Goal: Find contact information: Find contact information

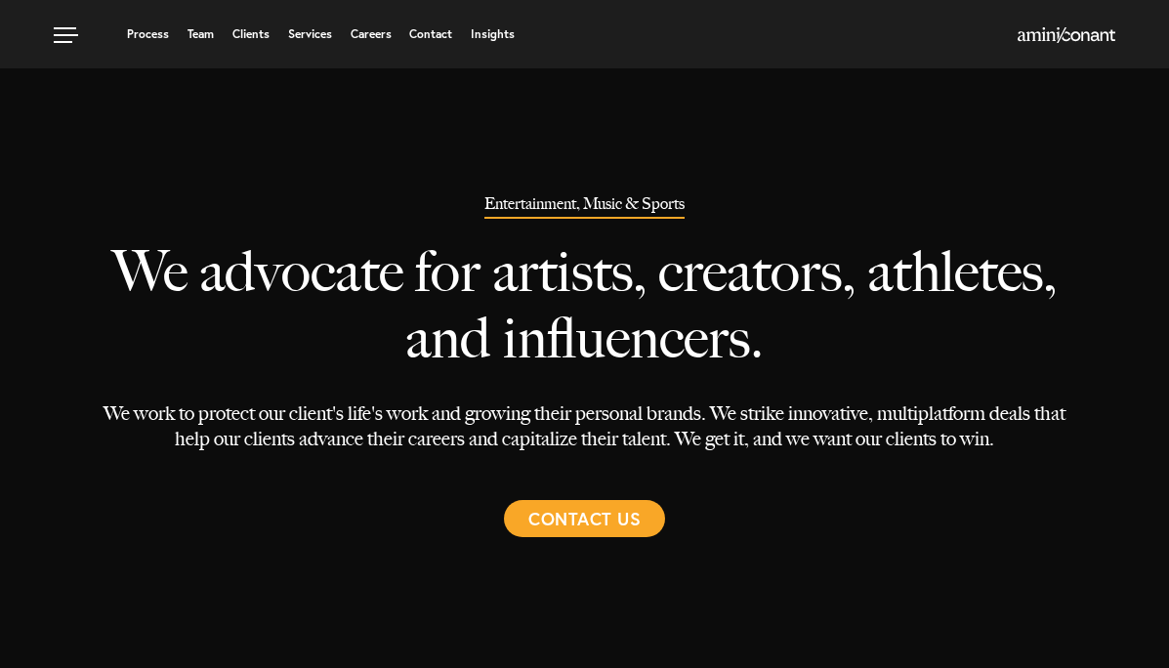
select select "Austin"
select select "Entertainment and Music"
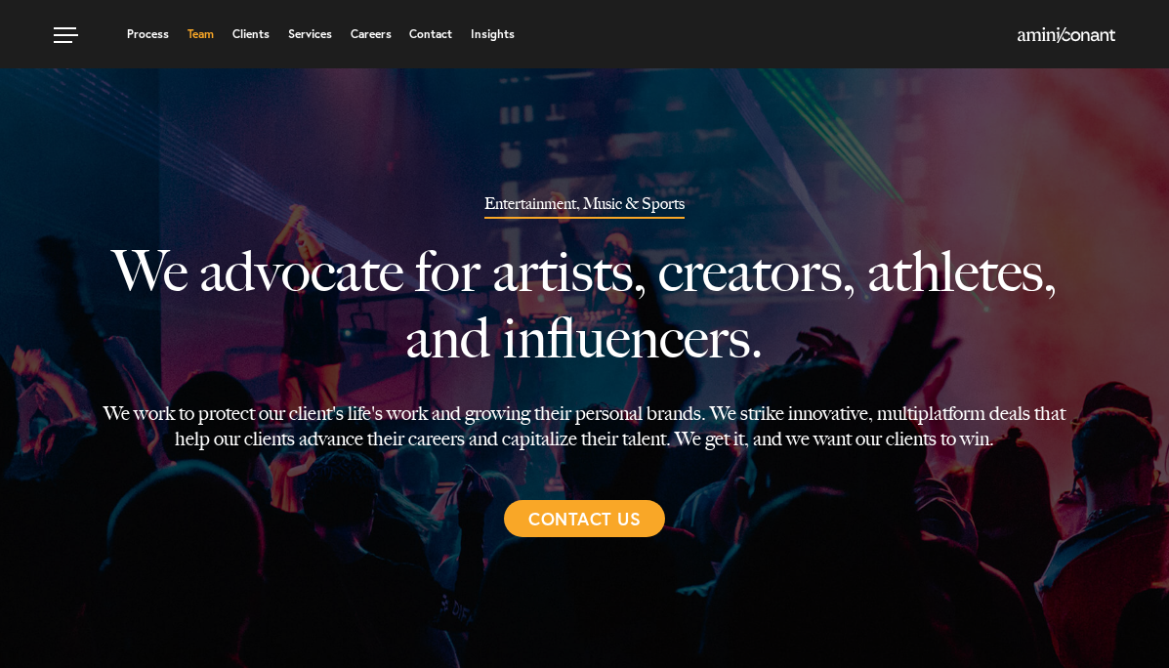
click at [189, 30] on link "Team" at bounding box center [201, 34] width 26 height 12
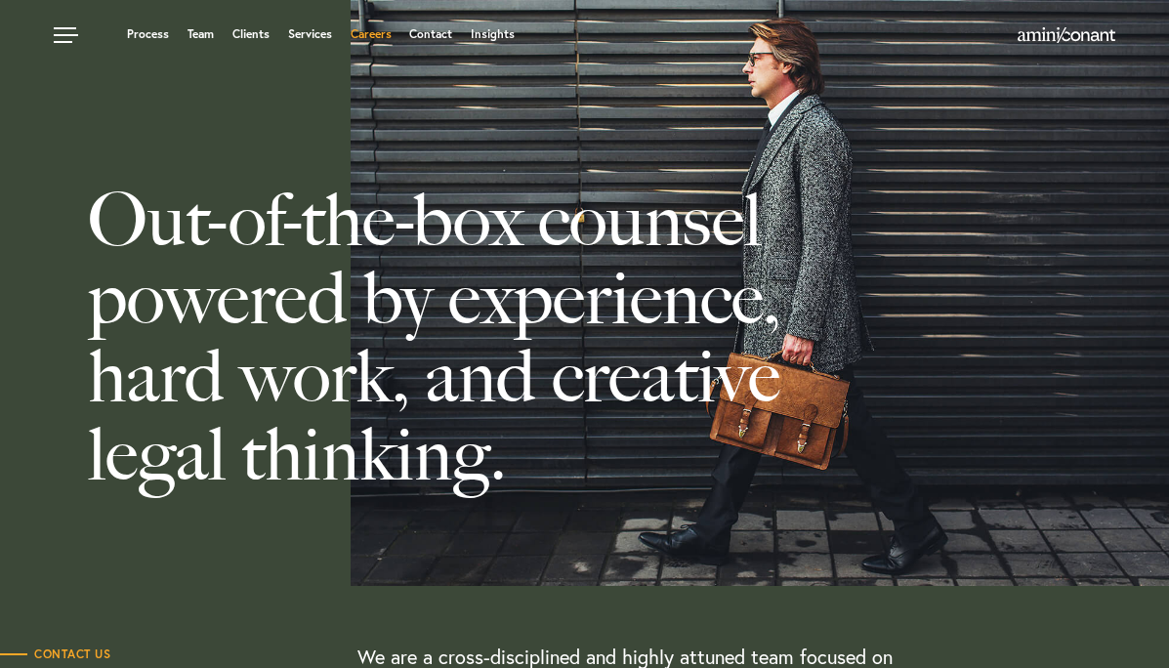
click at [374, 37] on link "Careers" at bounding box center [371, 34] width 41 height 12
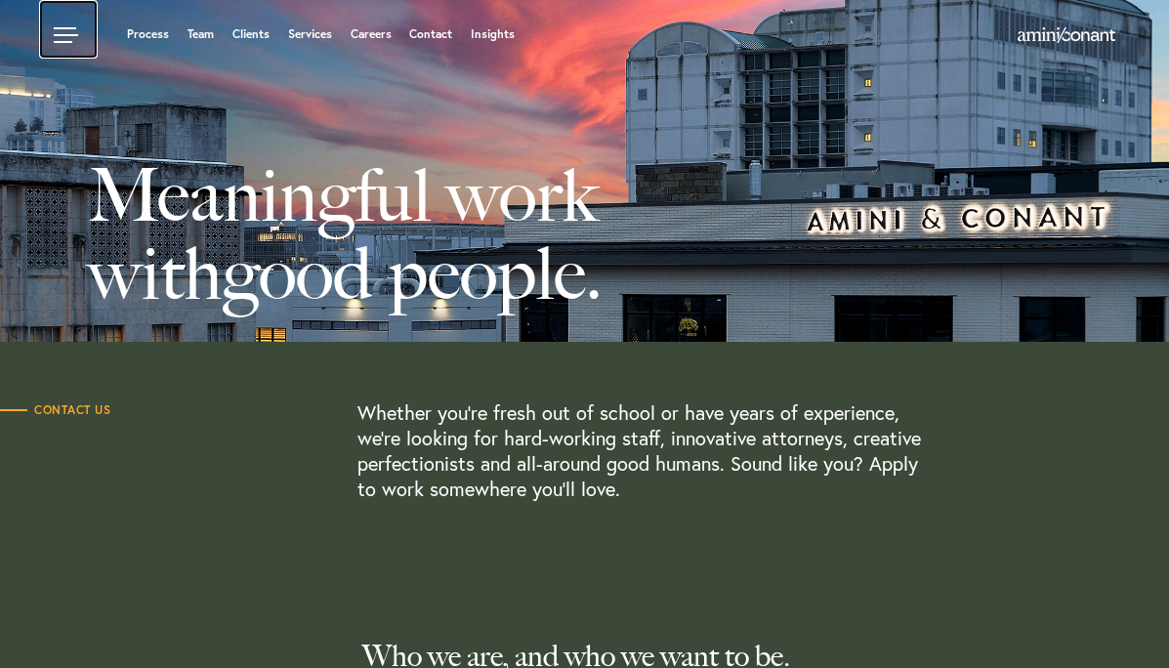
click at [67, 47] on link at bounding box center [68, 29] width 59 height 59
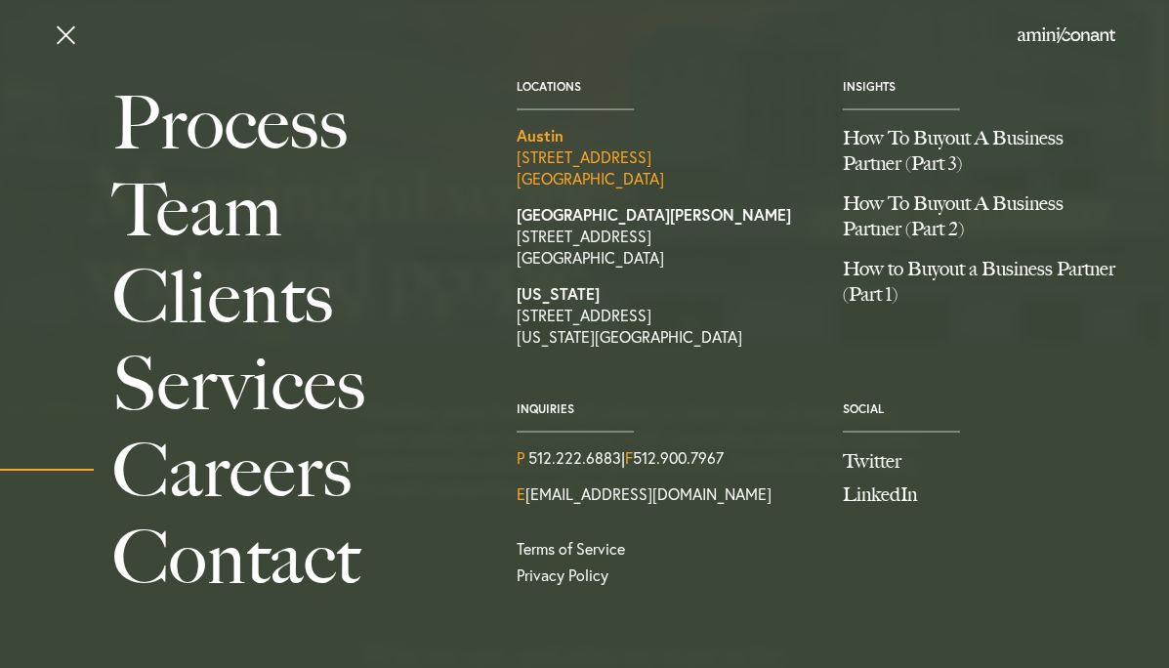
click at [565, 163] on link "[GEOGRAPHIC_DATA] [STREET_ADDRESS]" at bounding box center [665, 157] width 297 height 64
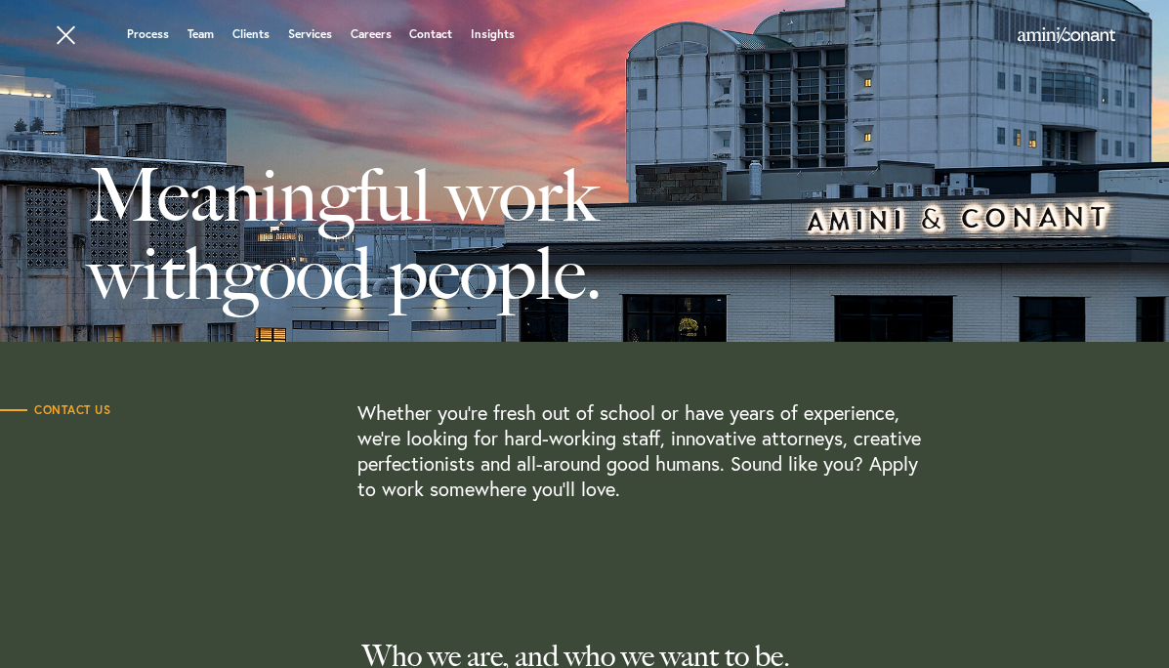
click at [437, 22] on div "Process Team Clients Services Careers Contact Insights" at bounding box center [584, 34] width 1169 height 68
click at [437, 36] on link "Contact" at bounding box center [430, 34] width 43 height 12
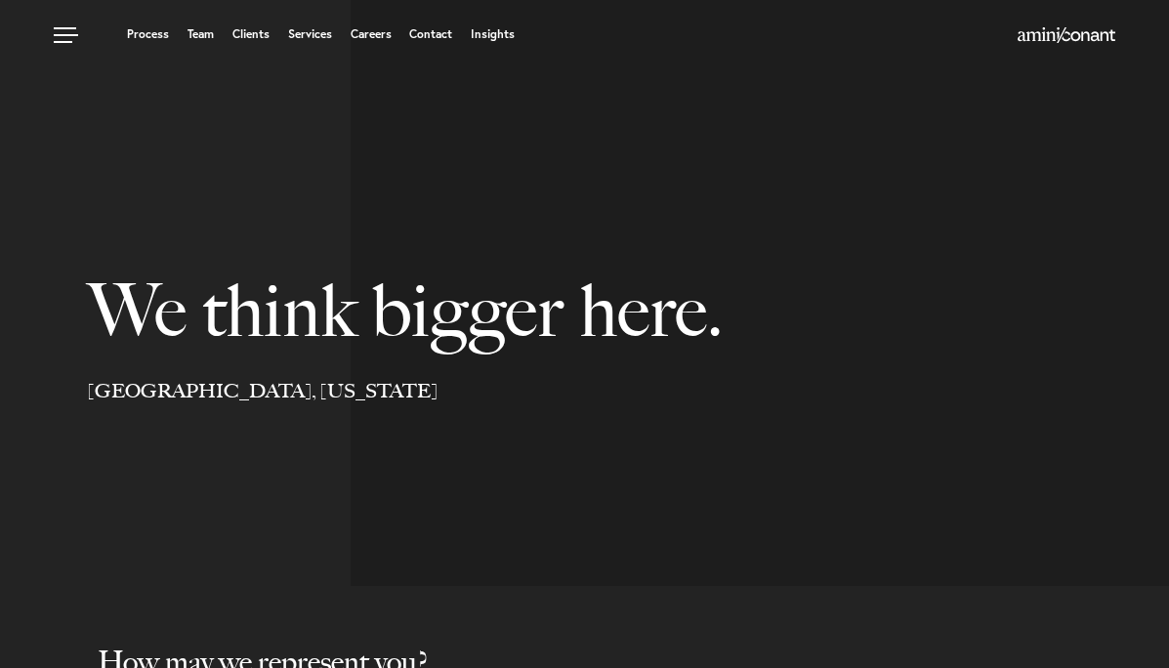
select select "Austin"
select select "Business and Civil Litigation"
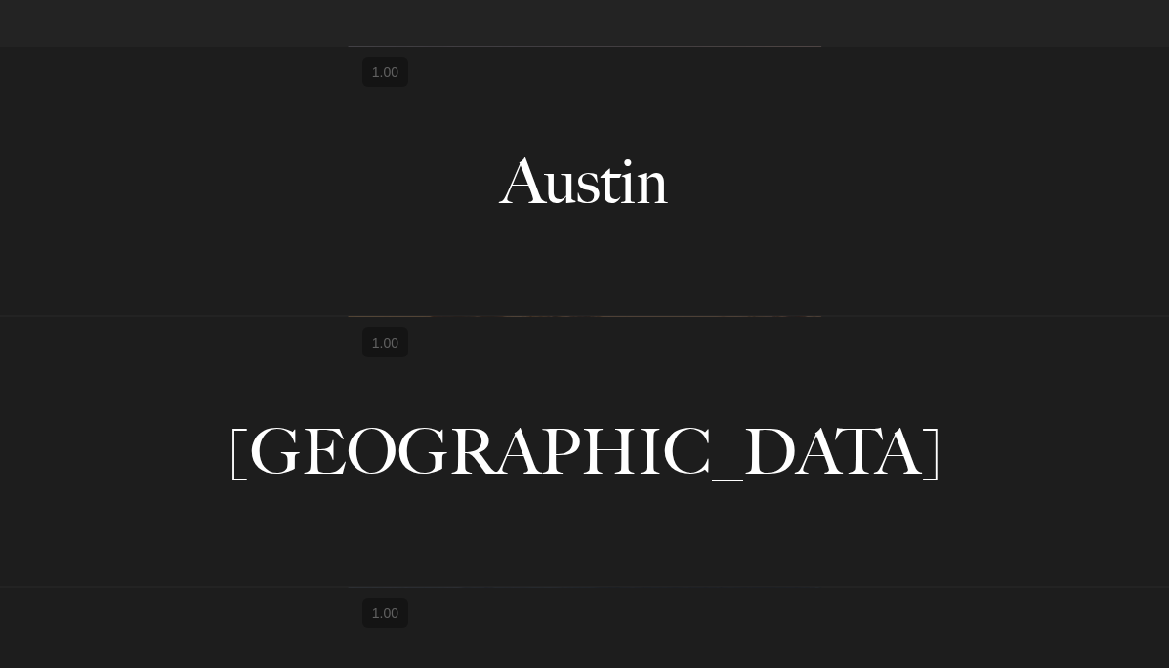
scroll to position [1432, 0]
click at [580, 175] on link "Austin" at bounding box center [584, 179] width 1169 height 269
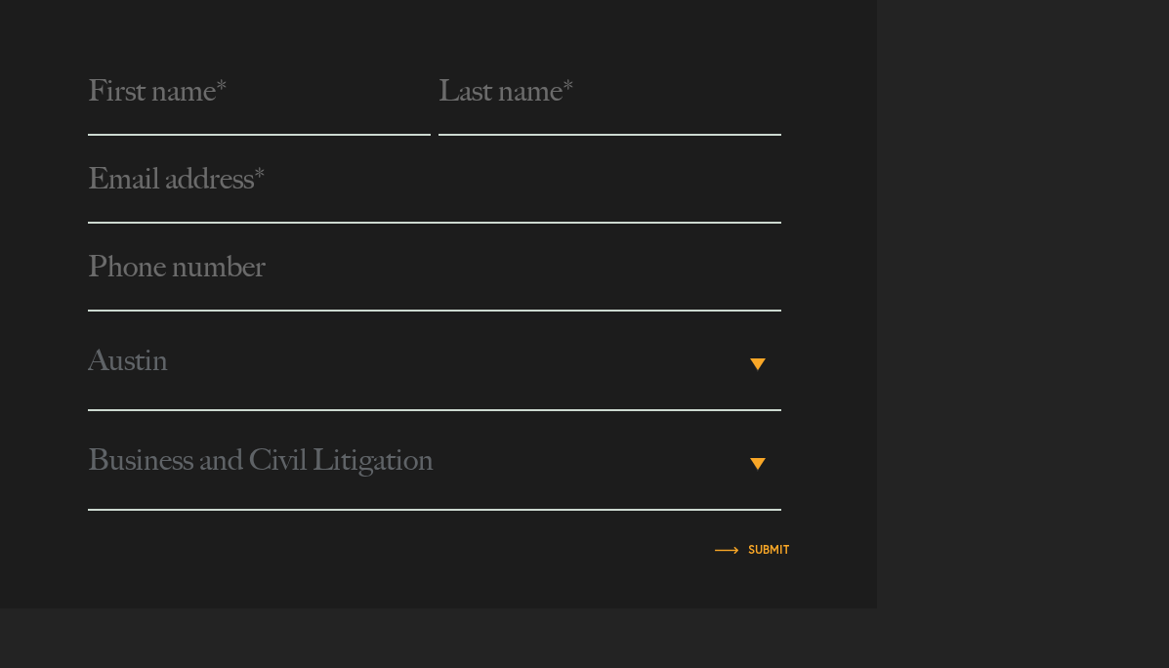
scroll to position [812, 0]
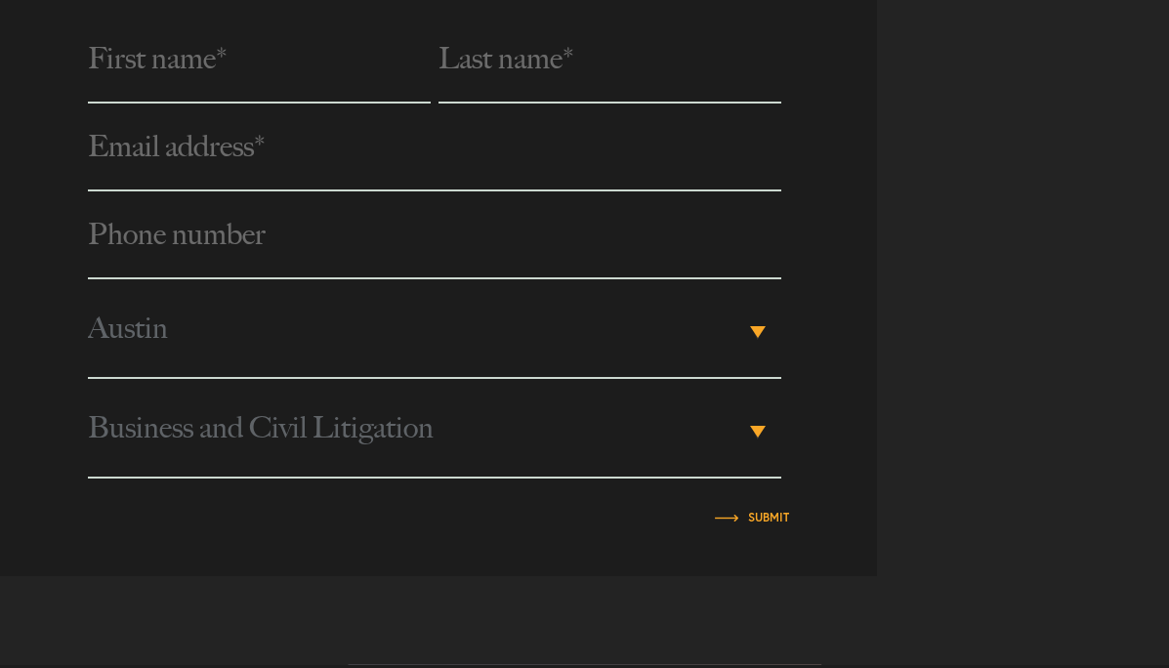
click at [463, 416] on span "Business and Civil Litigation" at bounding box center [416, 428] width 657 height 98
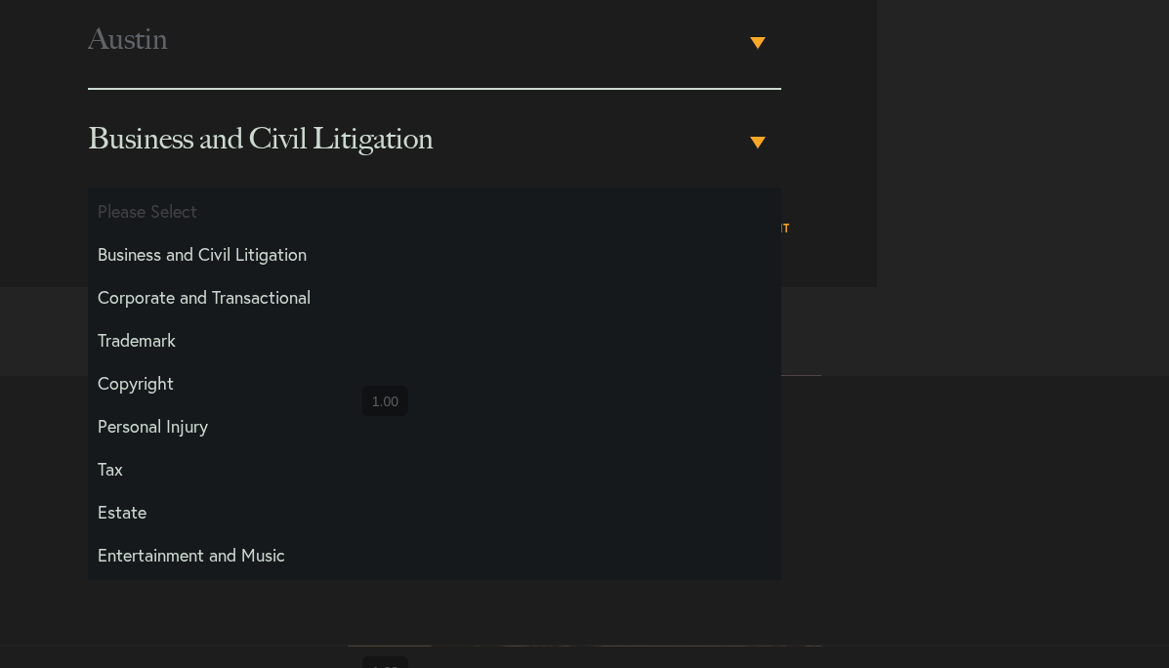
scroll to position [82, 0]
